Goal: Find specific fact: Locate a discrete piece of known information

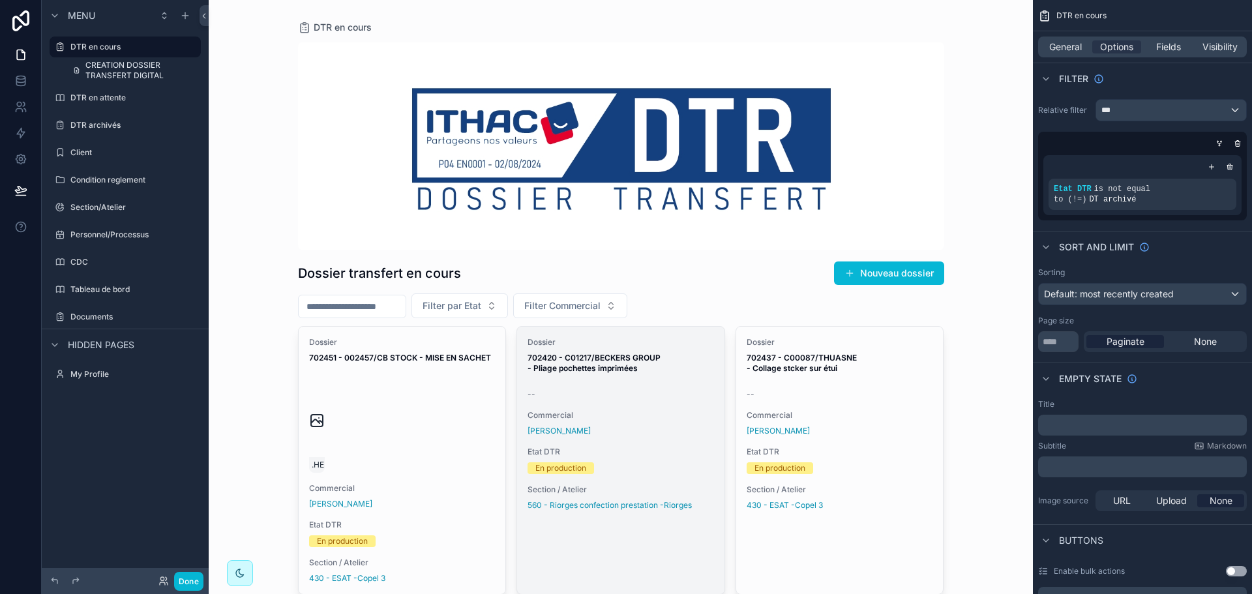
click at [615, 400] on div "Dossier 702420 - C01217/BECKERS GROUP - Pliage pochettes imprimées -- Commercia…" at bounding box center [620, 424] width 207 height 194
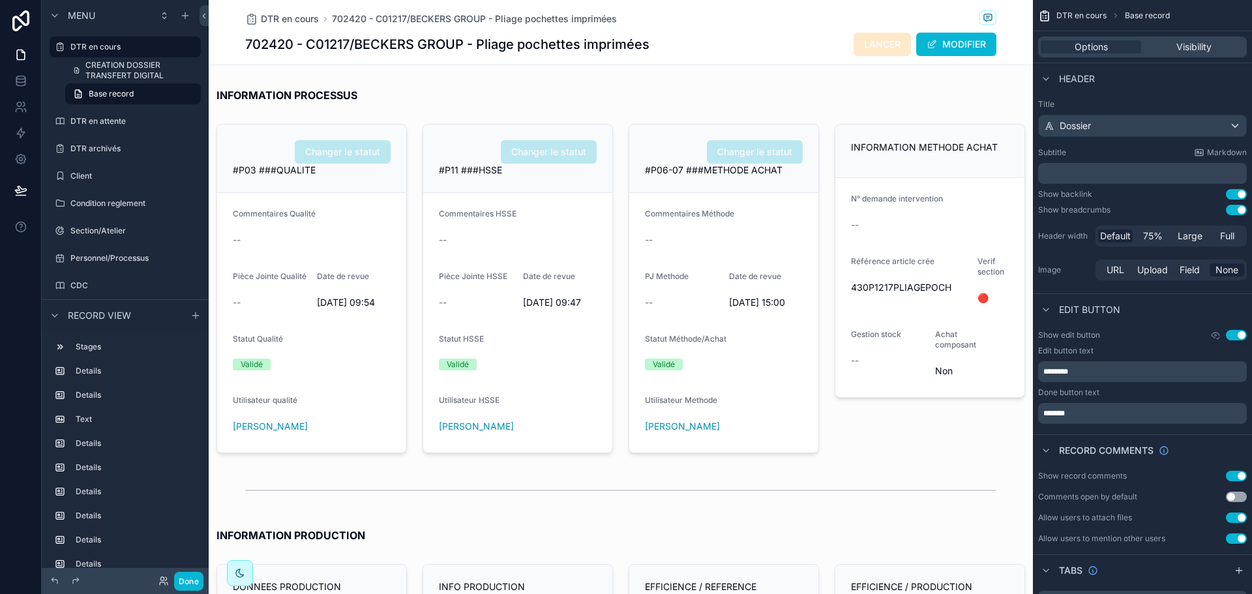
scroll to position [1760, 0]
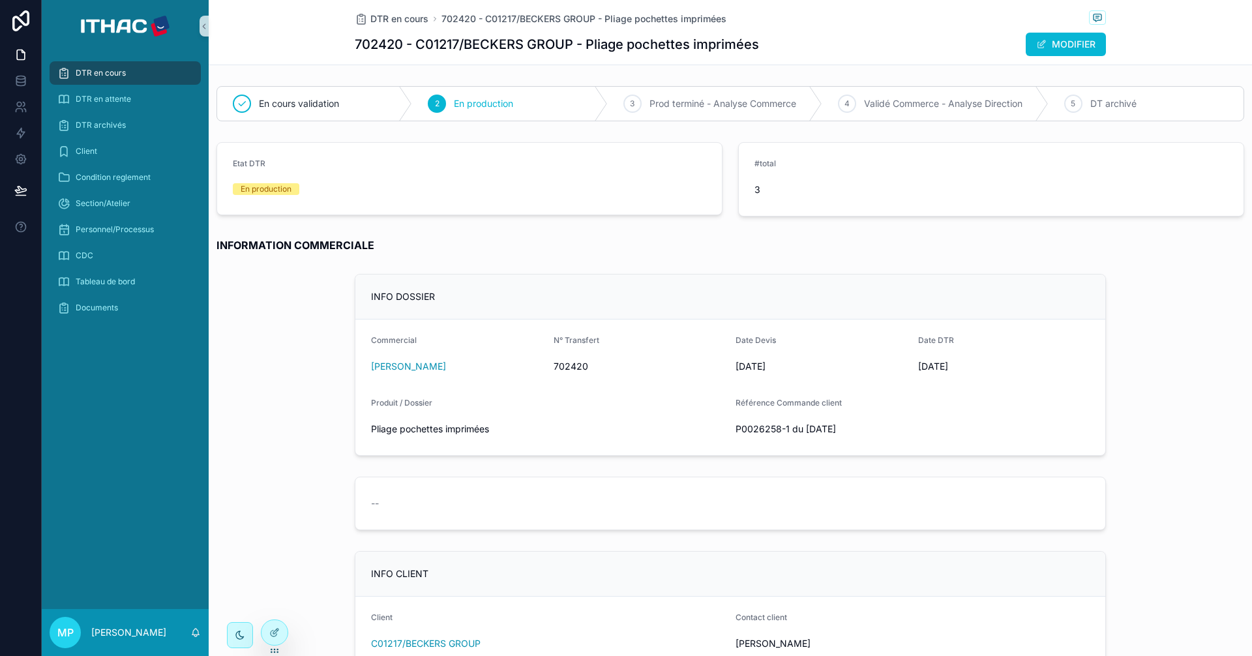
scroll to position [1695, 0]
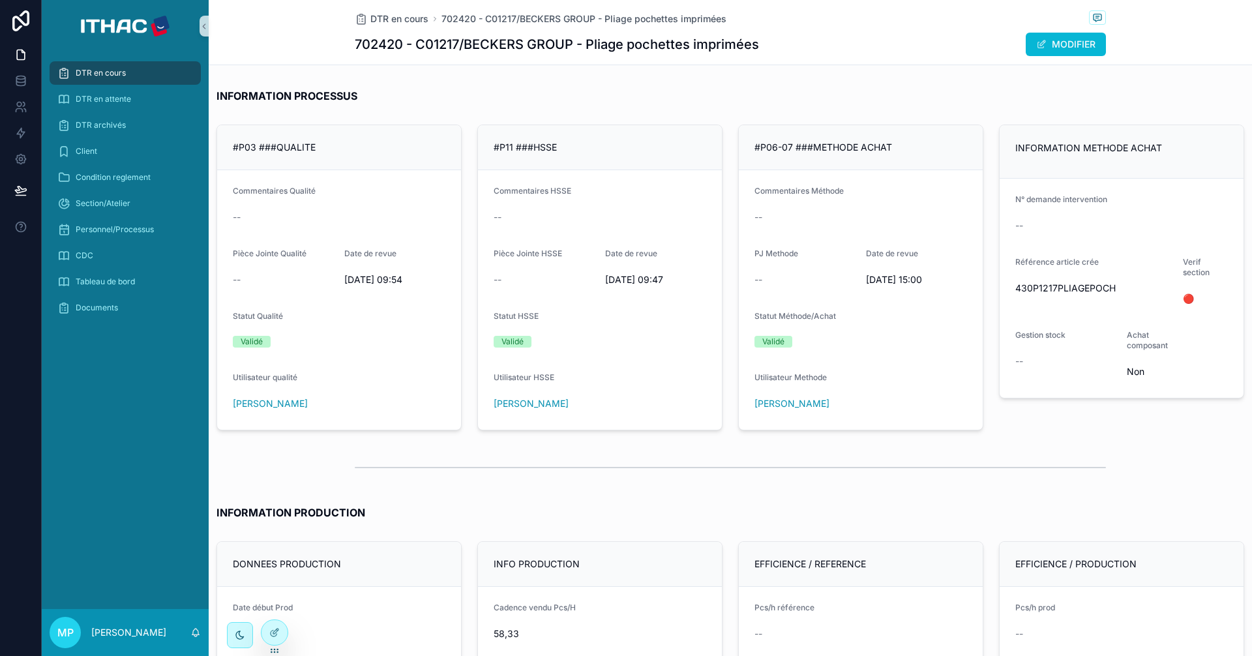
click at [1046, 286] on span "430P1217PLIAGEPOCH" at bounding box center [1093, 288] width 157 height 13
copy span "430P1217PLIAGEPOCH"
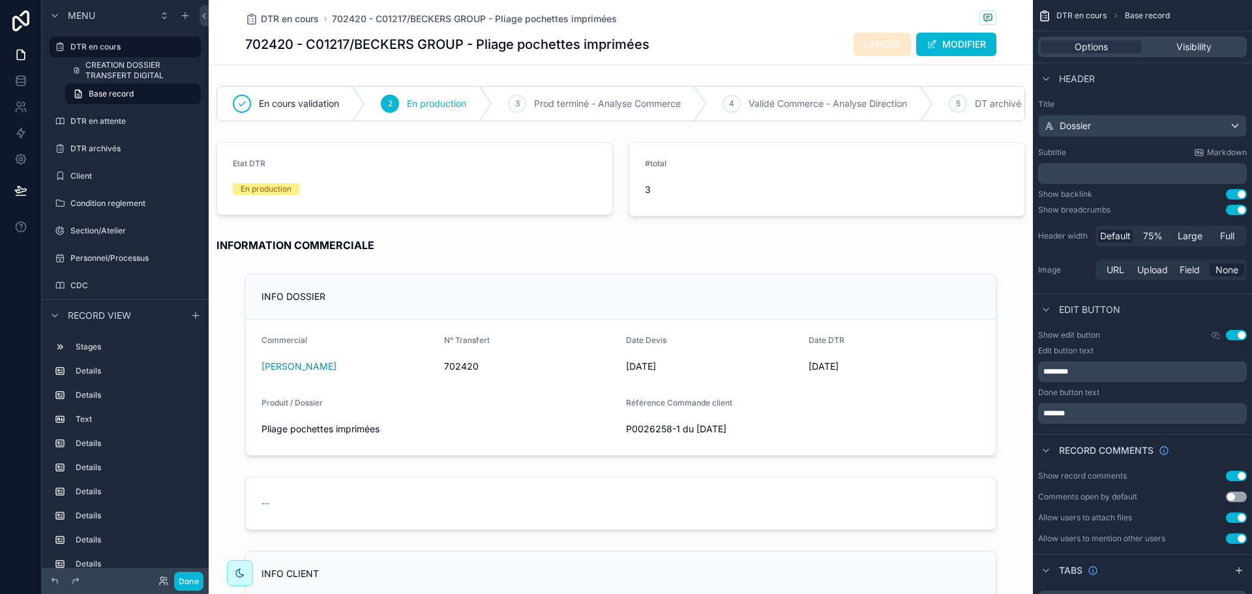
scroll to position [1760, 0]
